Goal: Find specific page/section: Find specific page/section

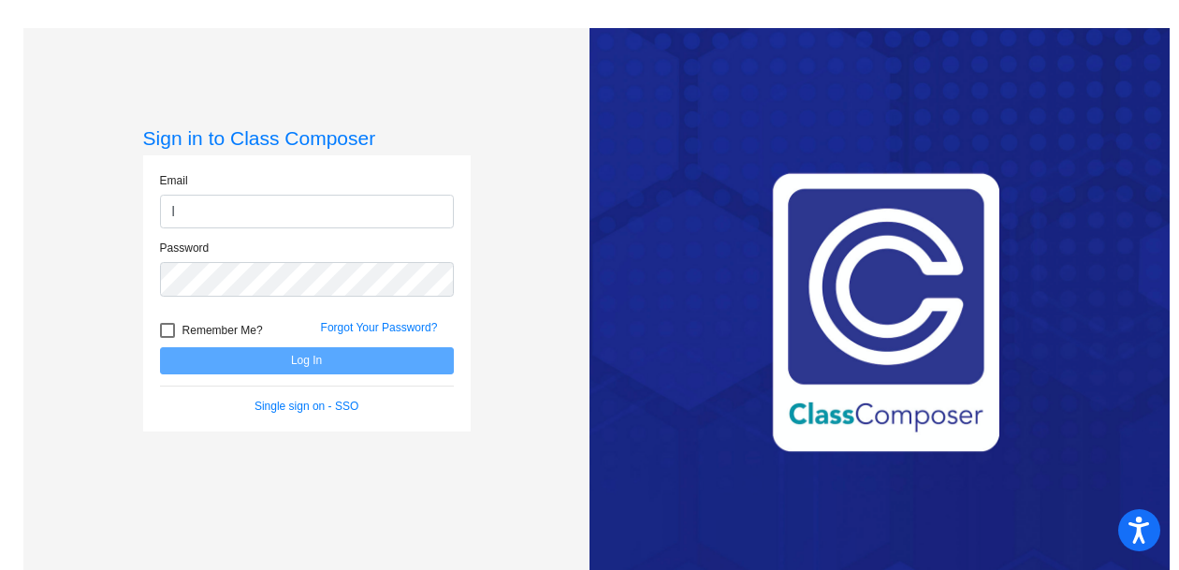
type input "[PERSON_NAME][EMAIL_ADDRESS][DOMAIN_NAME]"
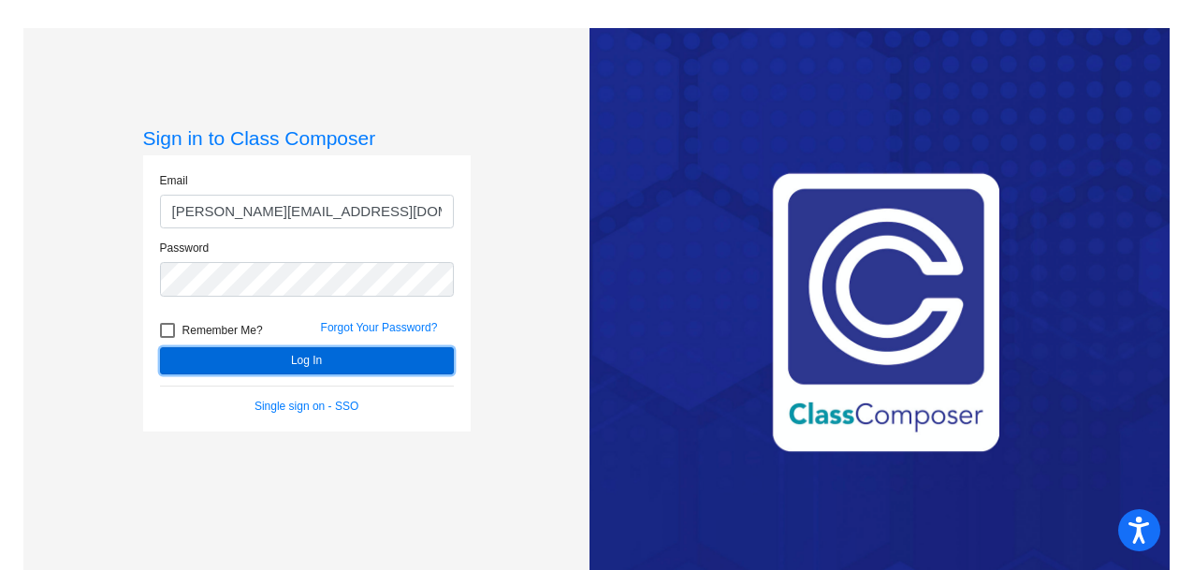
click at [323, 352] on button "Log In" at bounding box center [307, 360] width 294 height 27
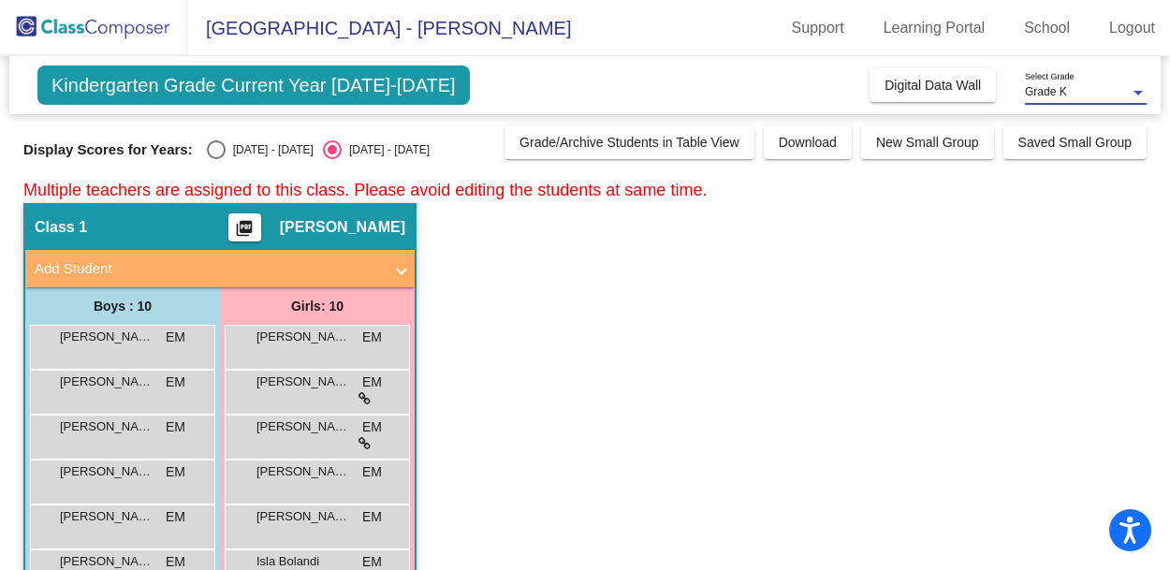
click at [1061, 91] on span "Grade K" at bounding box center [1046, 91] width 42 height 13
click at [958, 80] on div at bounding box center [585, 285] width 1170 height 570
click at [958, 80] on span "Digital Data Wall" at bounding box center [933, 85] width 96 height 15
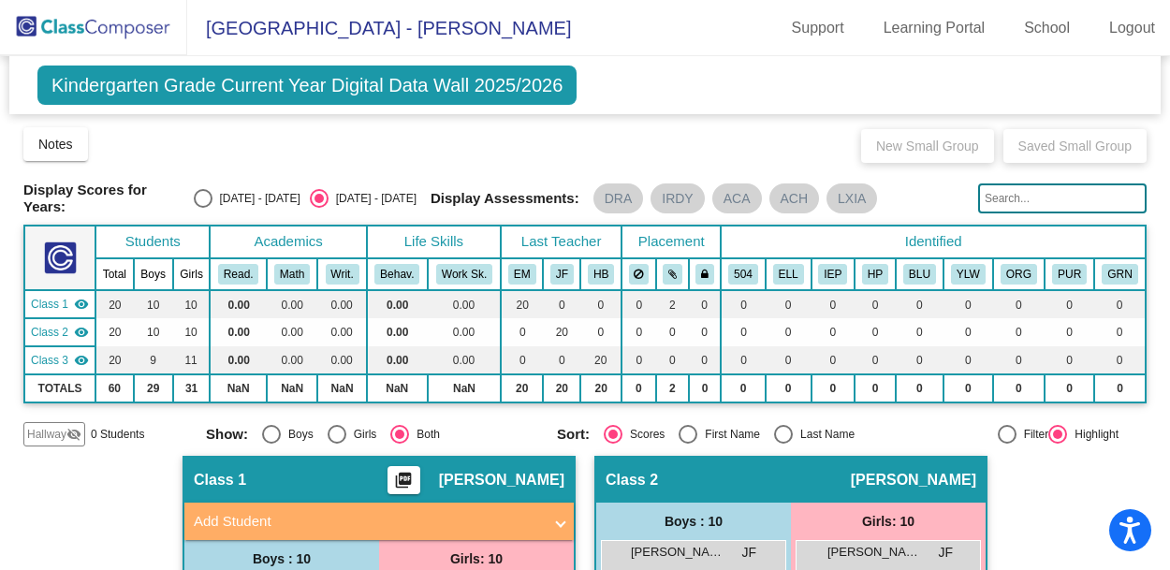
click at [1000, 197] on input "text" at bounding box center [1062, 198] width 168 height 30
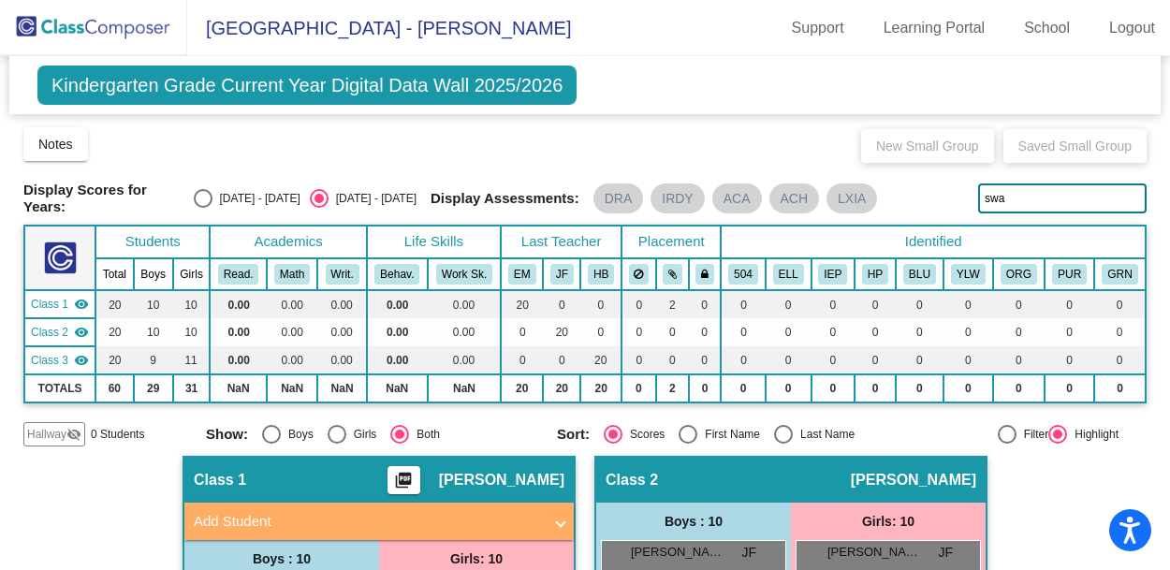
type input "swa"
